Goal: Task Accomplishment & Management: Manage account settings

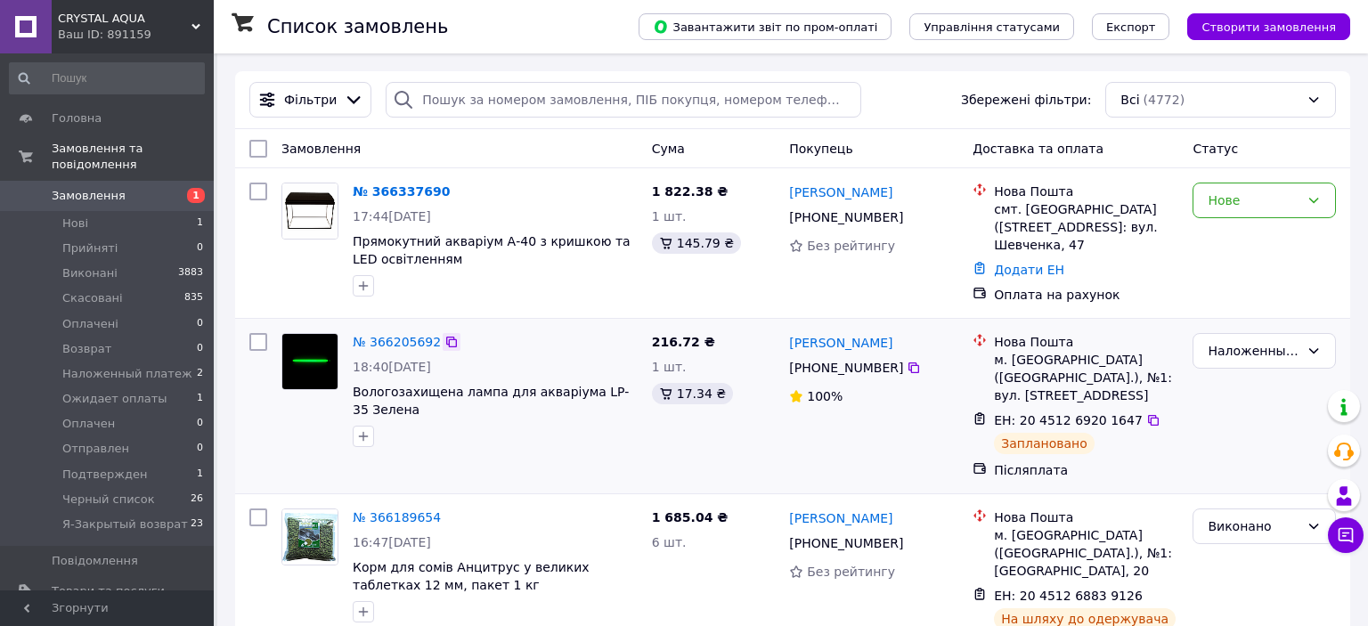
click at [444, 337] on icon at bounding box center [451, 342] width 14 height 14
click at [1146, 589] on icon at bounding box center [1153, 596] width 14 height 14
click at [455, 190] on icon at bounding box center [460, 191] width 11 height 11
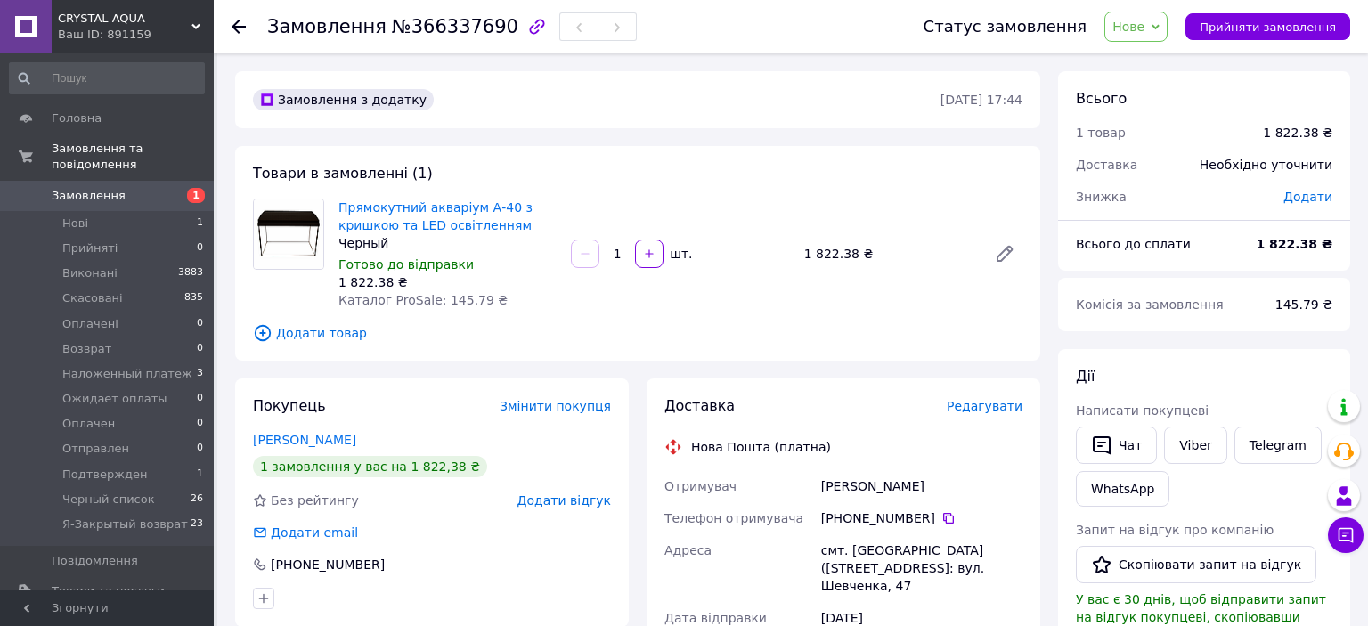
click at [1156, 17] on span "Нове" at bounding box center [1135, 27] width 63 height 30
click at [1156, 61] on li "Прийнято" at bounding box center [1179, 62] width 148 height 27
